Goal: Find specific page/section: Find specific page/section

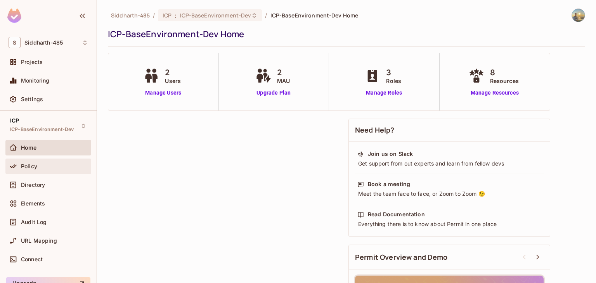
click at [57, 165] on div "Policy" at bounding box center [54, 166] width 67 height 6
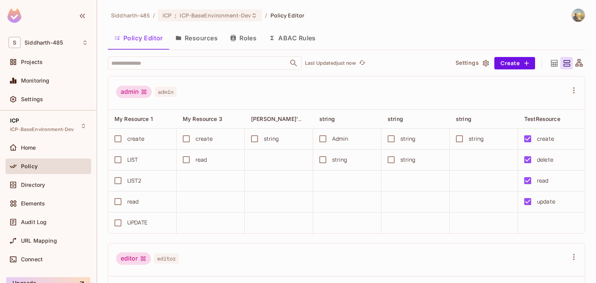
click at [130, 97] on div "admin" at bounding box center [134, 92] width 36 height 12
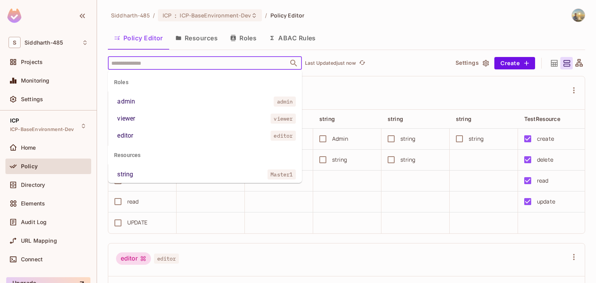
click at [124, 61] on input "text" at bounding box center [197, 63] width 177 height 14
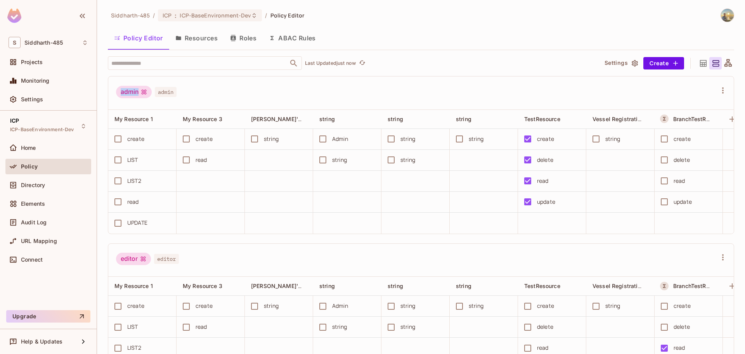
drag, startPoint x: 121, startPoint y: 89, endPoint x: 145, endPoint y: 90, distance: 24.1
click at [145, 90] on div "admin" at bounding box center [134, 92] width 36 height 12
click at [207, 260] on div "editor editor" at bounding box center [416, 260] width 601 height 15
